Goal: Information Seeking & Learning: Learn about a topic

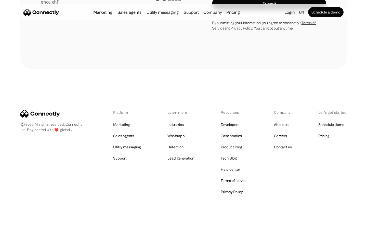
scroll to position [1442, 0]
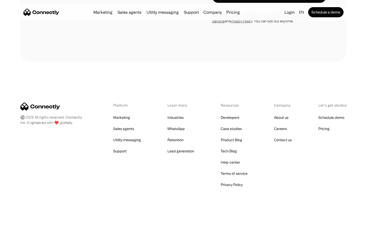
scroll to position [345, 0]
